Goal: Task Accomplishment & Management: Manage account settings

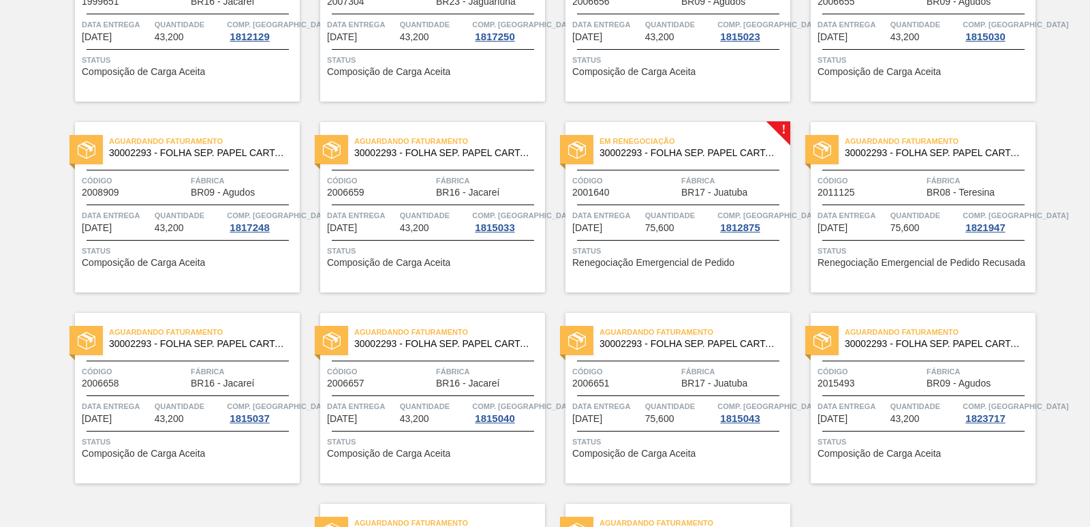
scroll to position [1908, 0]
click at [717, 192] on span "BR17 - Juatuba" at bounding box center [714, 192] width 66 height 10
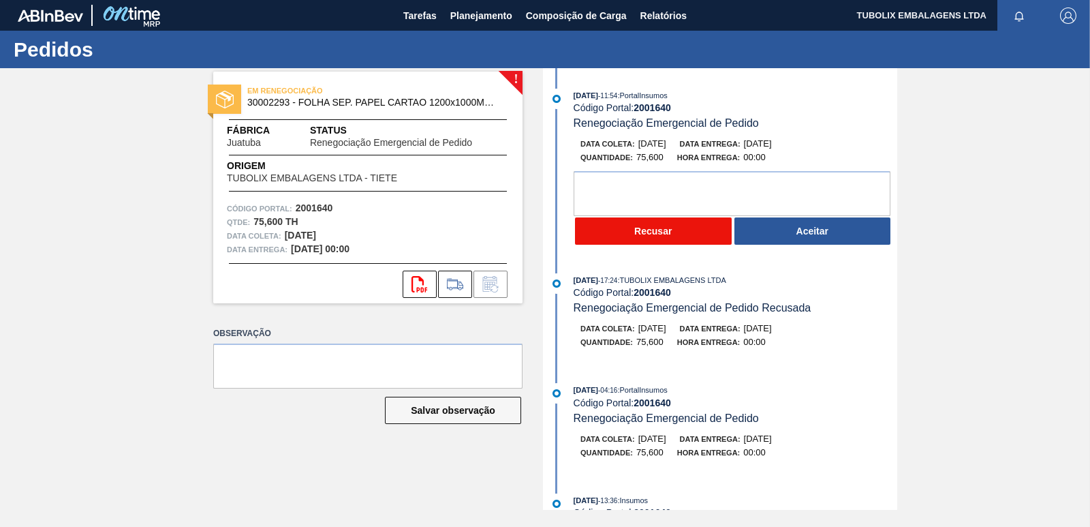
click at [675, 227] on button "Recusar" at bounding box center [653, 230] width 157 height 27
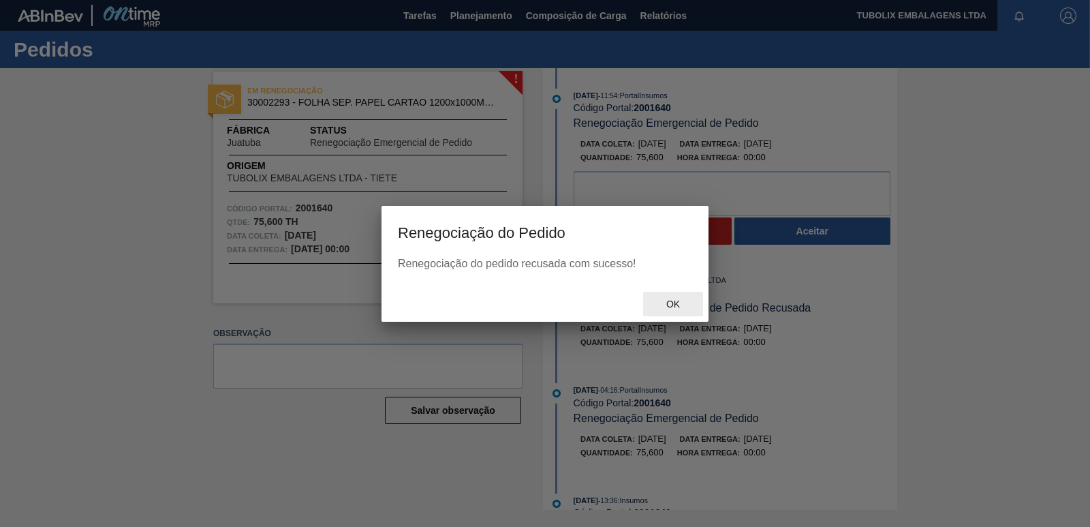
click at [677, 306] on span "Ok" at bounding box center [673, 303] width 35 height 11
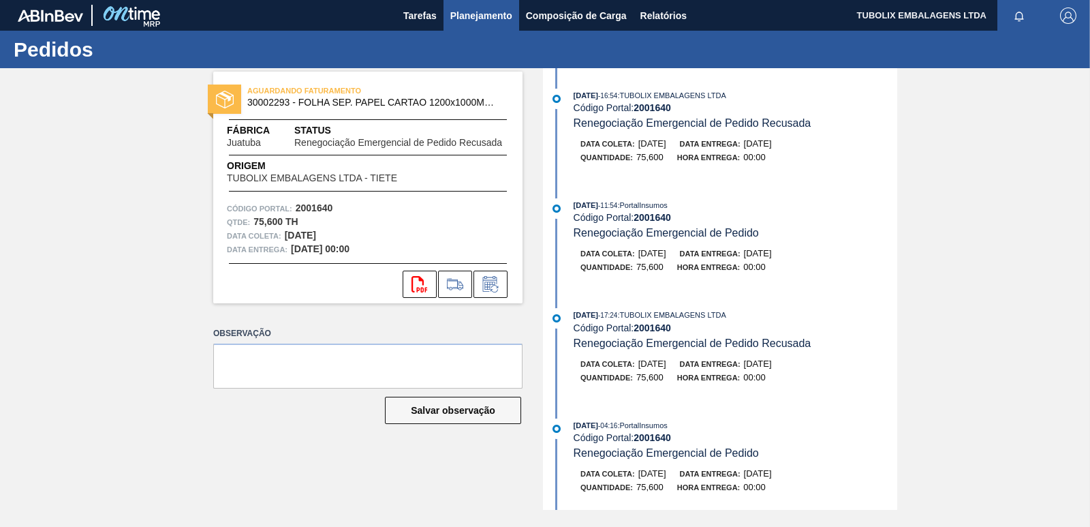
click at [504, 15] on span "Planejamento" at bounding box center [481, 15] width 62 height 16
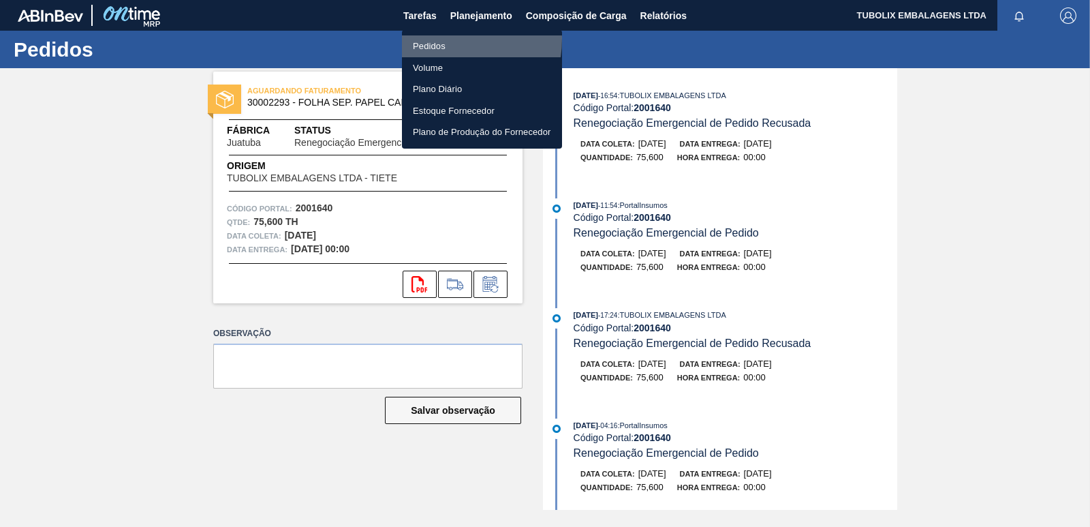
click at [436, 39] on li "Pedidos" at bounding box center [482, 46] width 160 height 22
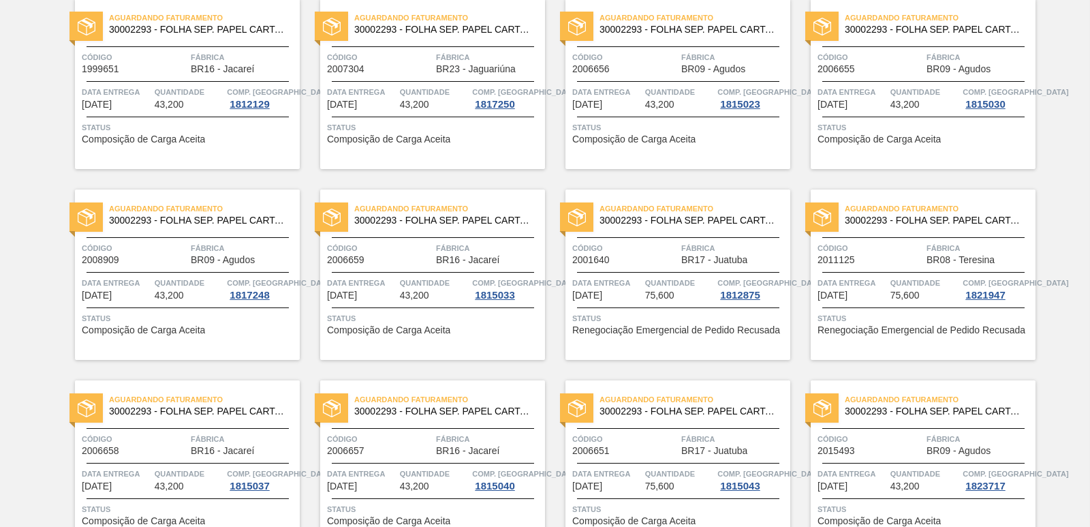
scroll to position [2105, 0]
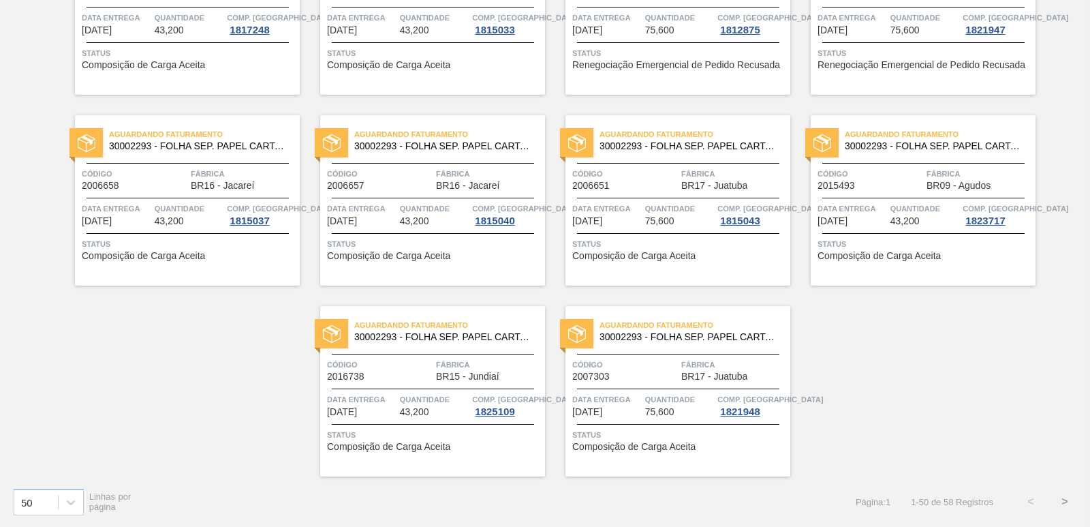
click at [1065, 502] on button ">" at bounding box center [1065, 502] width 34 height 34
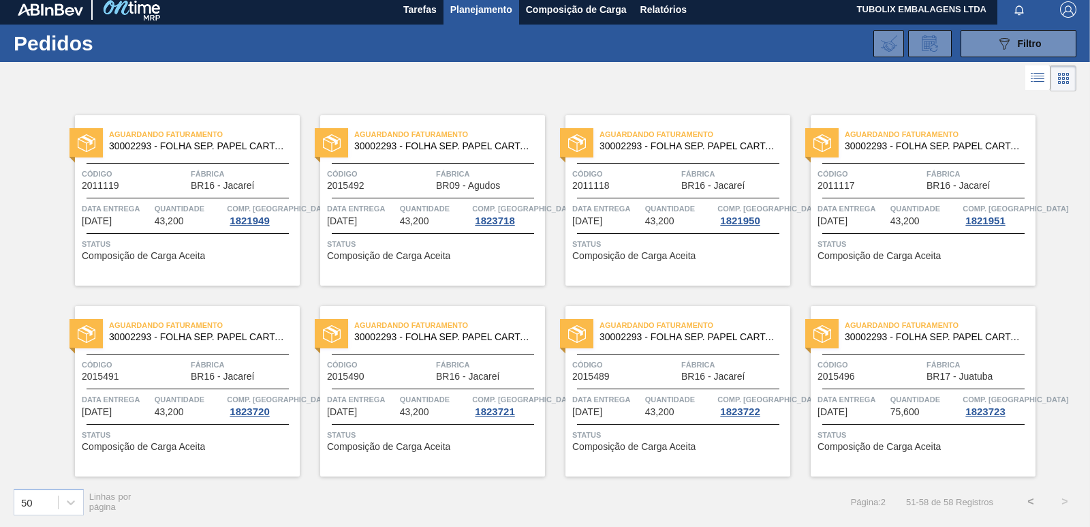
scroll to position [6, 0]
click at [1025, 48] on span "Filtro" at bounding box center [1030, 43] width 24 height 11
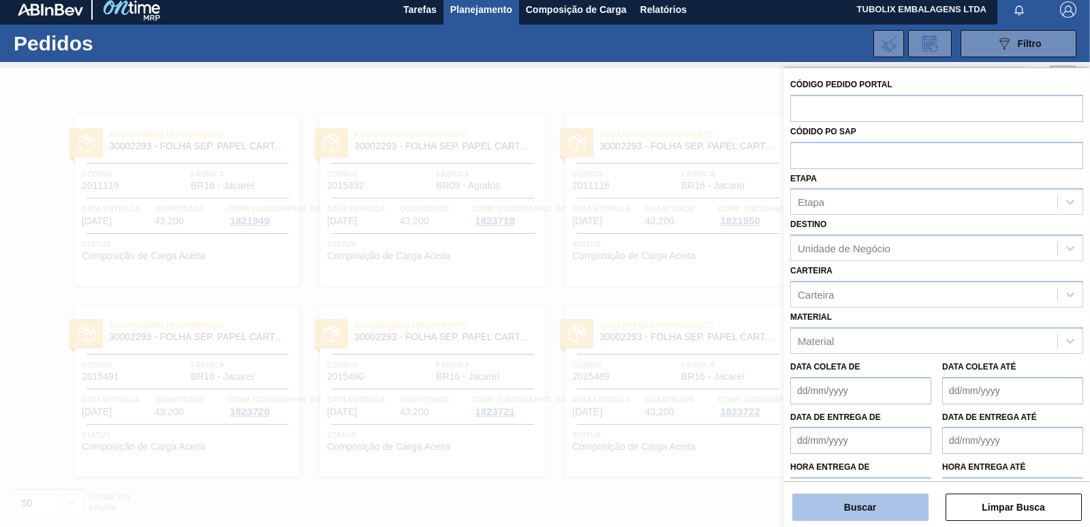
click at [857, 499] on button "Buscar" at bounding box center [861, 506] width 136 height 27
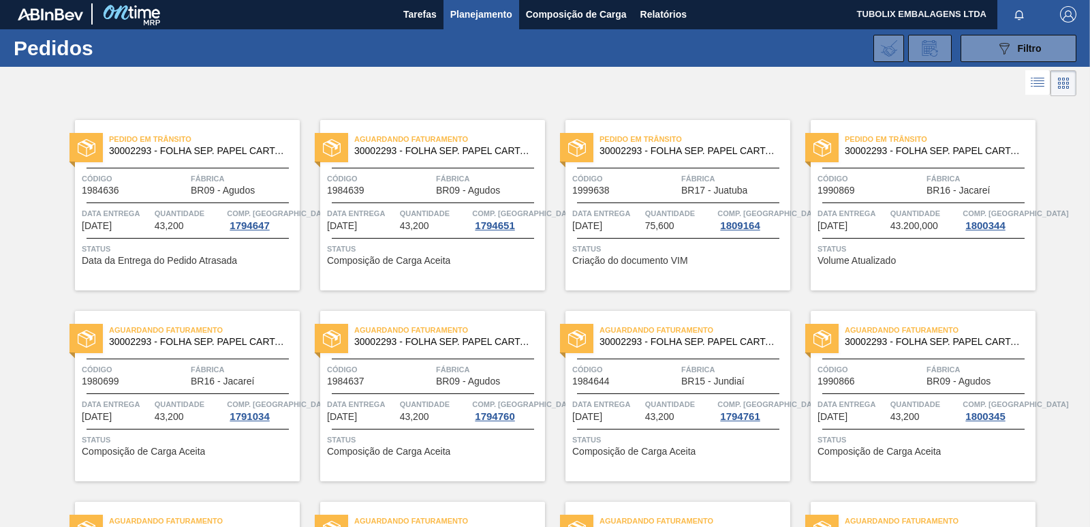
scroll to position [0, 0]
